Goal: Connect with others: Participate in discussion

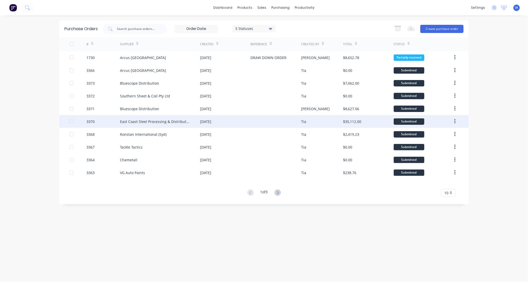
click at [138, 121] on div "East Coast Steel Processing & Distribution" at bounding box center [155, 121] width 70 height 5
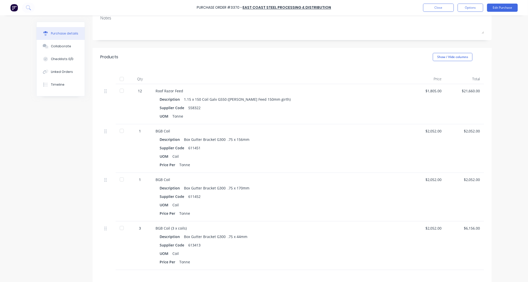
scroll to position [114, 0]
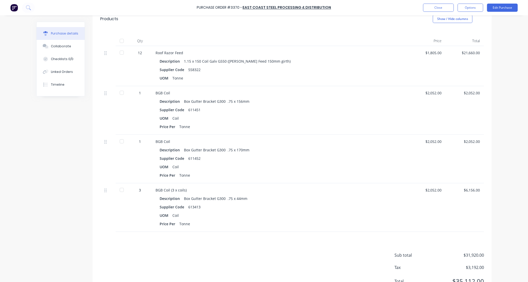
click at [118, 41] on div at bounding box center [122, 41] width 10 height 10
click at [67, 46] on div "Collaborate" at bounding box center [61, 46] width 20 height 5
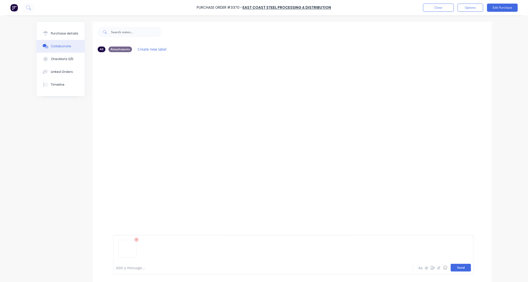
click at [462, 269] on button "Send" at bounding box center [461, 268] width 20 height 8
click at [441, 7] on button "Close" at bounding box center [438, 8] width 31 height 8
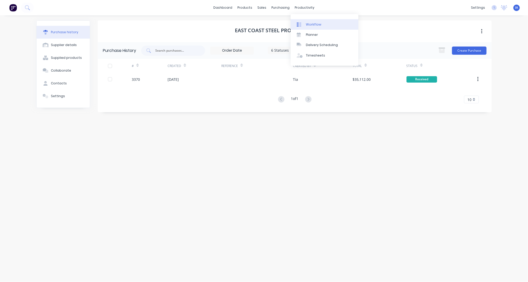
click at [321, 26] on link "Workflow" at bounding box center [325, 24] width 68 height 10
